Goal: Transaction & Acquisition: Purchase product/service

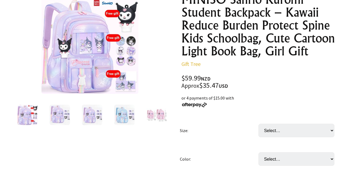
scroll to position [80, 0]
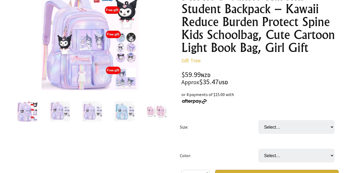
click at [32, 112] on img at bounding box center [27, 111] width 20 height 20
click at [60, 115] on img at bounding box center [59, 111] width 20 height 20
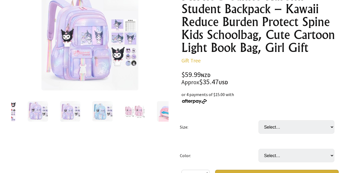
click at [63, 116] on img at bounding box center [70, 111] width 20 height 20
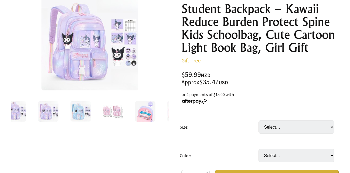
click at [86, 111] on img at bounding box center [80, 111] width 20 height 20
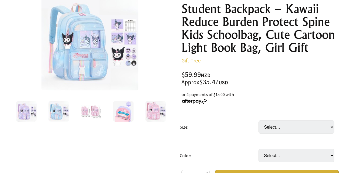
click at [89, 112] on img at bounding box center [91, 111] width 20 height 20
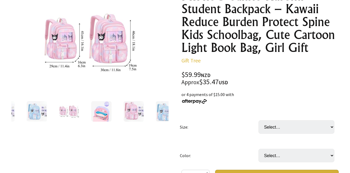
click at [104, 112] on img at bounding box center [101, 111] width 20 height 20
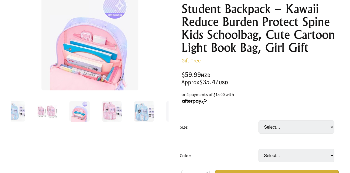
click at [122, 111] on img at bounding box center [111, 111] width 20 height 20
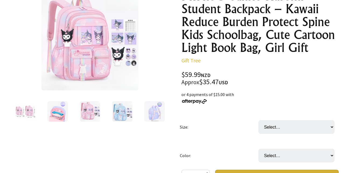
click at [124, 111] on img at bounding box center [122, 111] width 20 height 20
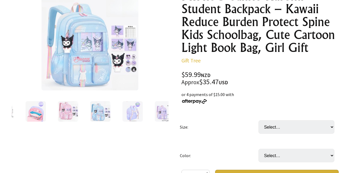
click at [136, 111] on img at bounding box center [132, 111] width 20 height 20
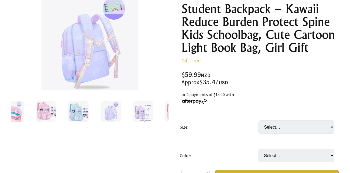
click at [142, 114] on img at bounding box center [143, 111] width 20 height 20
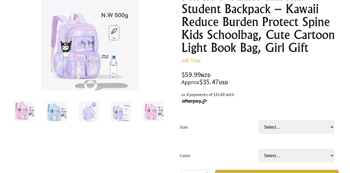
click at [142, 114] on div at bounding box center [153, 111] width 32 height 23
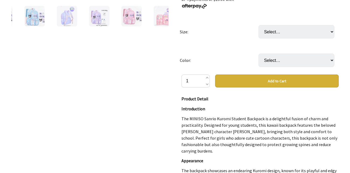
scroll to position [175, 0]
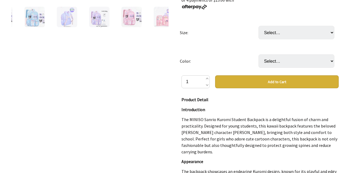
click at [289, 40] on td "Select… Medium Large (+ $10.00)" at bounding box center [297, 32] width 79 height 29
click at [285, 33] on select "Select… Medium Large (+ $10.00)" at bounding box center [296, 32] width 76 height 13
select select "Large"
click at [258, 26] on select "Select… Medium Large (+ $10.00)" at bounding box center [296, 32] width 76 height 13
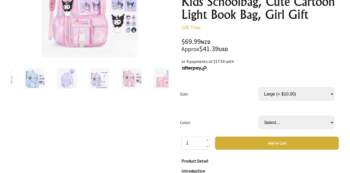
scroll to position [118, 0]
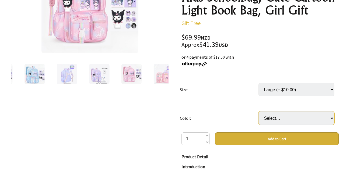
click at [282, 122] on select "Select… Purple Pink Blue" at bounding box center [296, 117] width 76 height 13
select select "Pink"
click at [258, 111] on select "Select… Purple Pink Blue" at bounding box center [296, 117] width 76 height 13
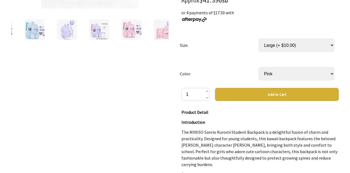
scroll to position [161, 0]
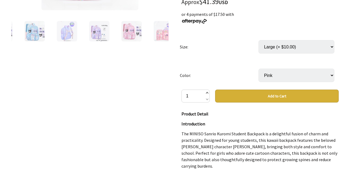
click at [206, 92] on span at bounding box center [206, 93] width 3 height 6
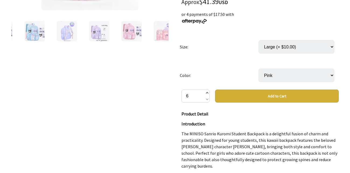
click at [206, 92] on span at bounding box center [206, 93] width 3 height 6
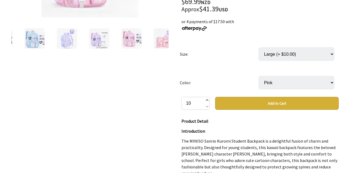
scroll to position [153, 0]
click at [206, 107] on span at bounding box center [206, 106] width 3 height 6
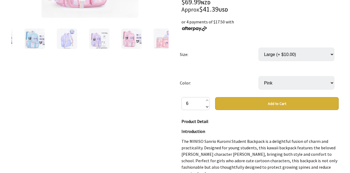
click at [206, 107] on span at bounding box center [206, 106] width 3 height 6
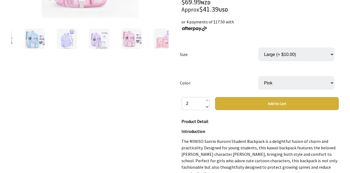
type input "1"
